Goal: Task Accomplishment & Management: Manage account settings

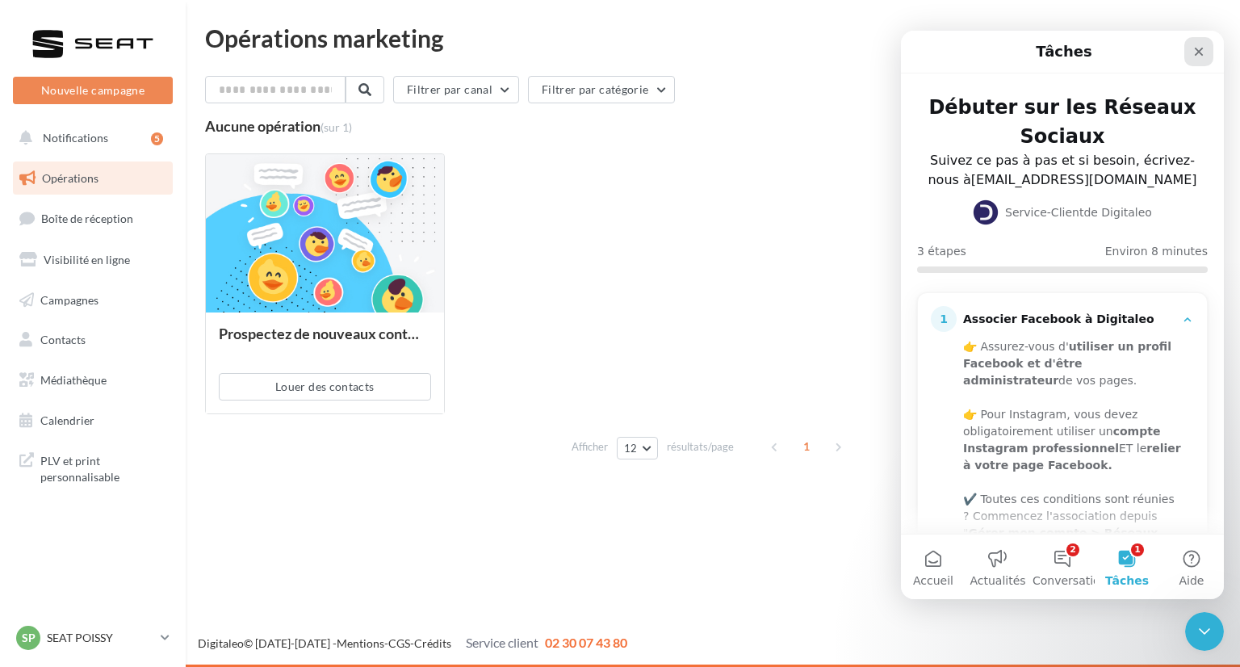
click at [1202, 50] on icon "Fermer" at bounding box center [1199, 52] width 9 height 9
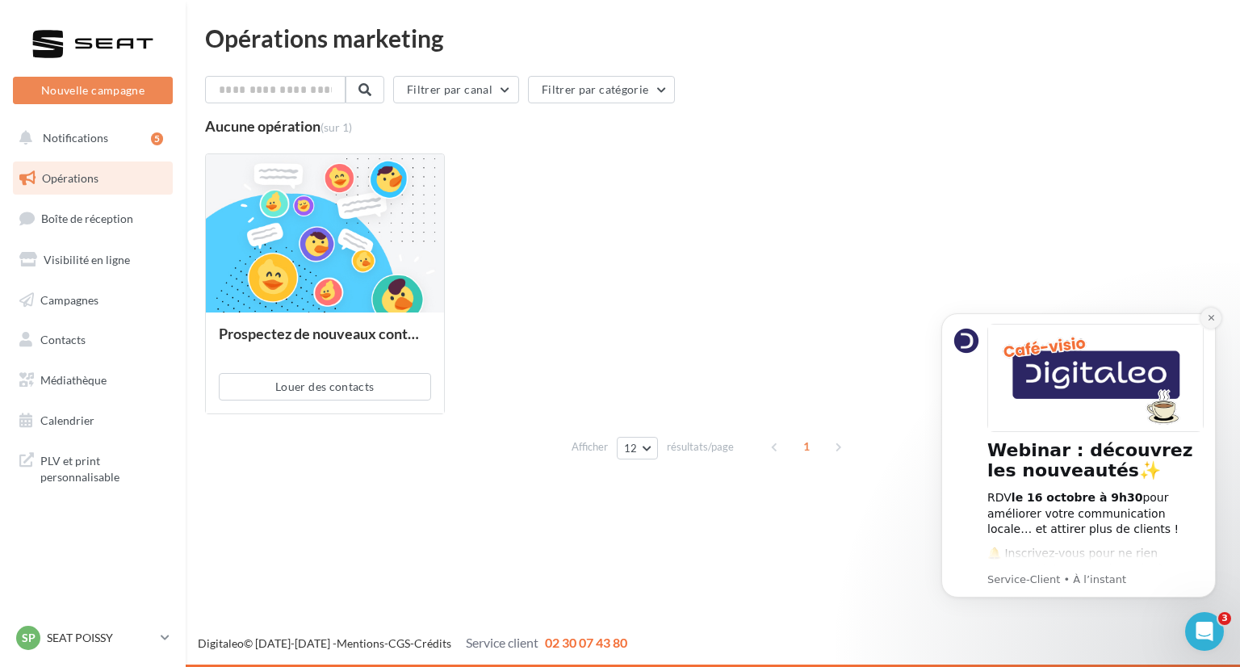
click at [1207, 319] on icon "Dismiss notification" at bounding box center [1211, 317] width 9 height 9
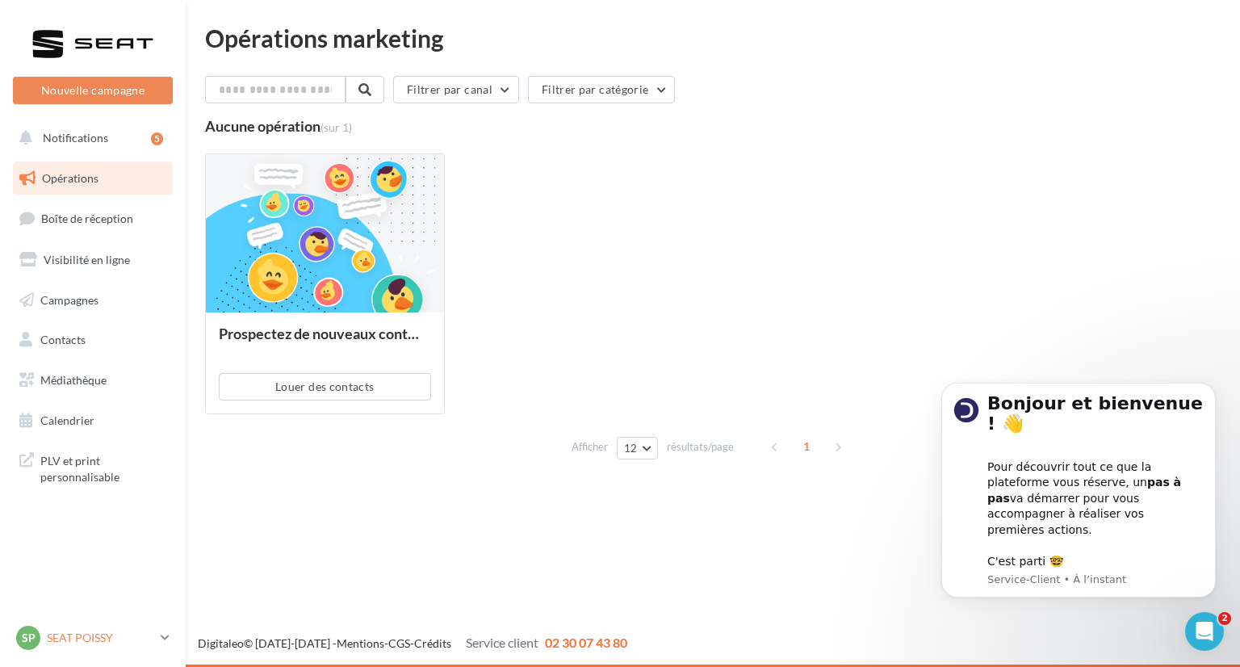
click at [78, 627] on div "SP SEAT POISSY seat-pois-ealv" at bounding box center [85, 638] width 138 height 24
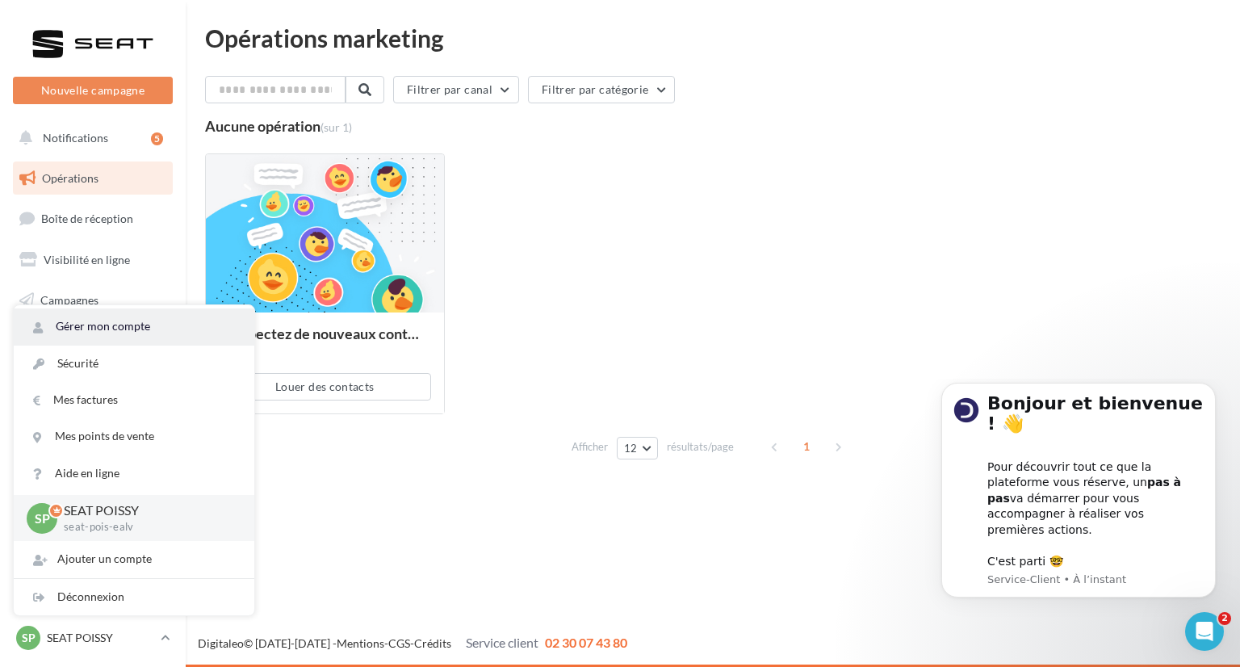
click at [109, 323] on link "Gérer mon compte" at bounding box center [134, 326] width 241 height 36
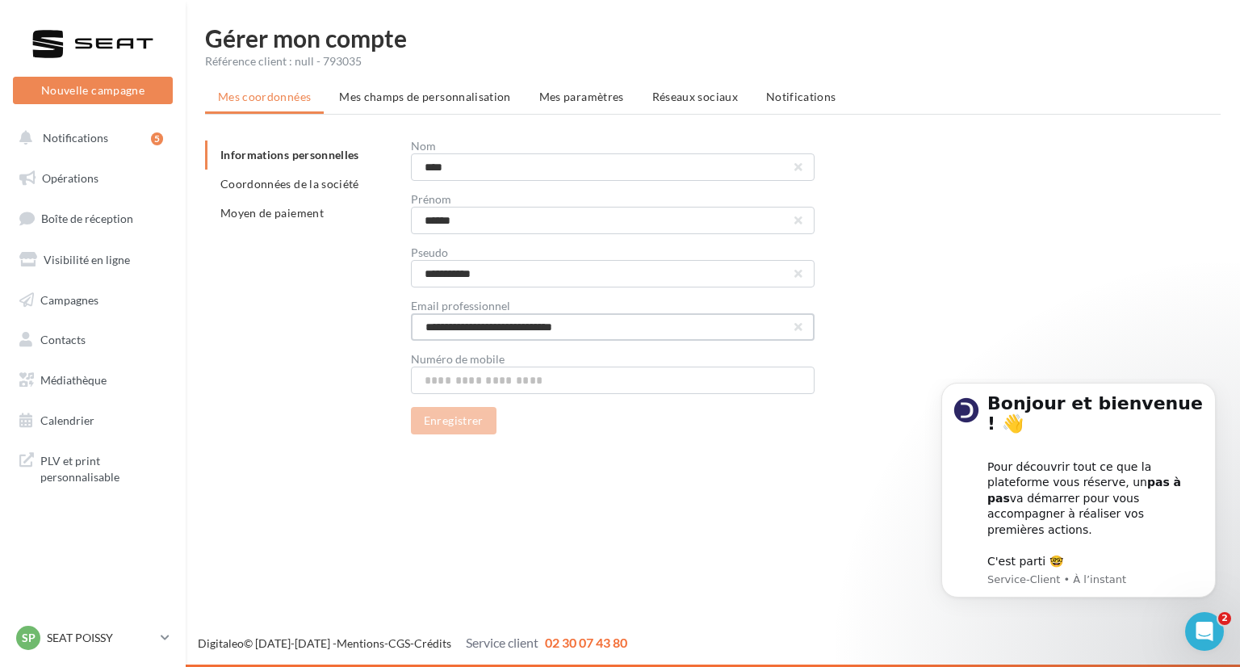
drag, startPoint x: 484, startPoint y: 326, endPoint x: 305, endPoint y: 321, distance: 178.5
click at [305, 321] on div "**********" at bounding box center [719, 288] width 1029 height 294
type input "**********"
click at [464, 415] on button "Enregistrer" at bounding box center [454, 420] width 86 height 27
click at [453, 97] on span "Mes champs de personnalisation" at bounding box center [425, 97] width 172 height 14
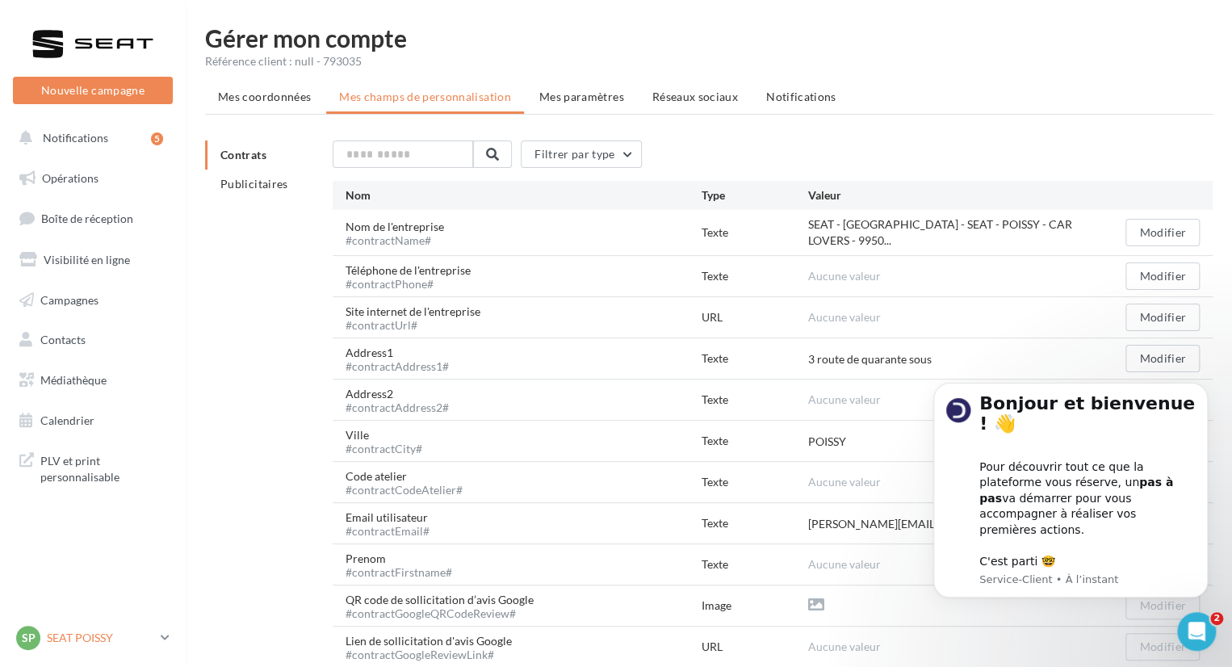
click at [71, 636] on p "SEAT POISSY" at bounding box center [100, 638] width 107 height 16
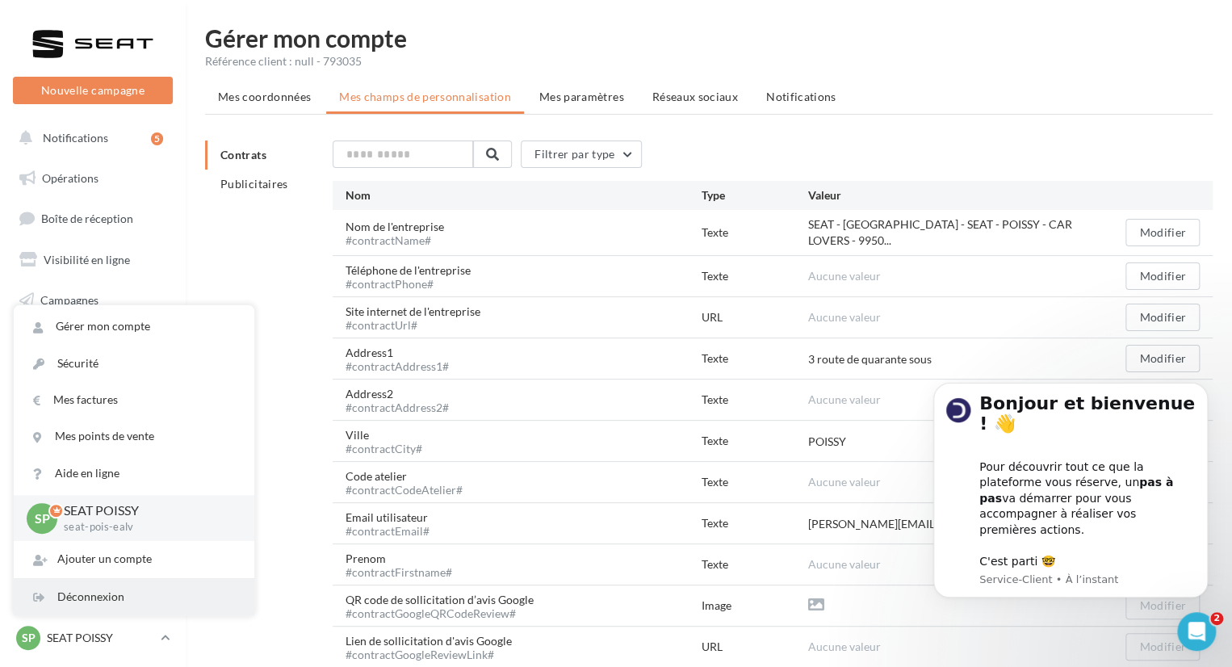
click at [106, 595] on div "Déconnexion" at bounding box center [134, 597] width 241 height 36
